Goal: Information Seeking & Learning: Understand process/instructions

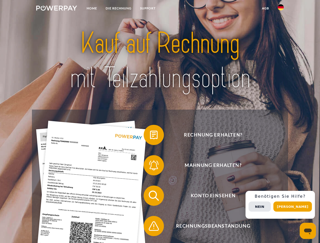
click at [56, 9] on img at bounding box center [56, 8] width 41 height 5
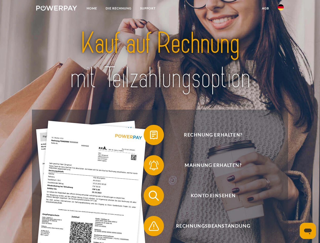
click at [280, 9] on img at bounding box center [280, 7] width 6 height 6
click at [265, 8] on link "agb" at bounding box center [265, 8] width 16 height 9
click at [150, 136] on span at bounding box center [145, 134] width 25 height 25
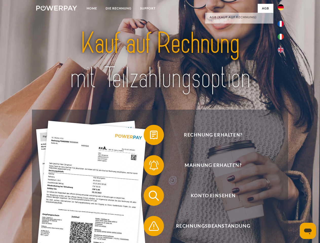
click at [150, 166] on span at bounding box center [145, 165] width 25 height 25
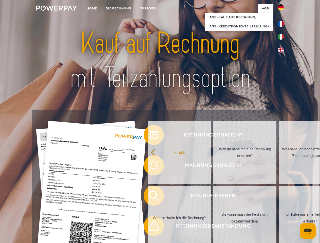
click at [213, 197] on link "Bis wann muss die Rechnung bezahlt werden?" at bounding box center [244, 217] width 63 height 63
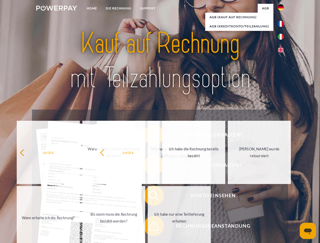
click at [150, 227] on span at bounding box center [145, 225] width 25 height 25
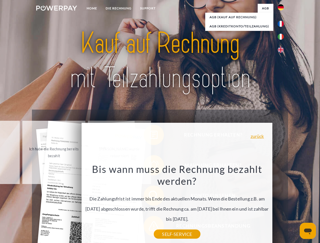
click at [282, 205] on div "Rechnung erhalten? Mahnung erhalten? Konto einsehen" at bounding box center [160, 211] width 256 height 202
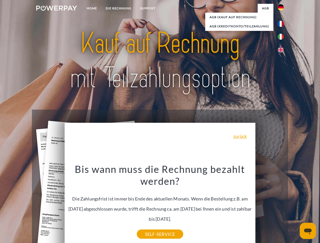
click at [269, 206] on span "Konto einsehen" at bounding box center [213, 195] width 124 height 20
click at [294, 206] on header "Home DIE RECHNUNG SUPPORT" at bounding box center [160, 174] width 320 height 349
